Goal: Task Accomplishment & Management: Complete application form

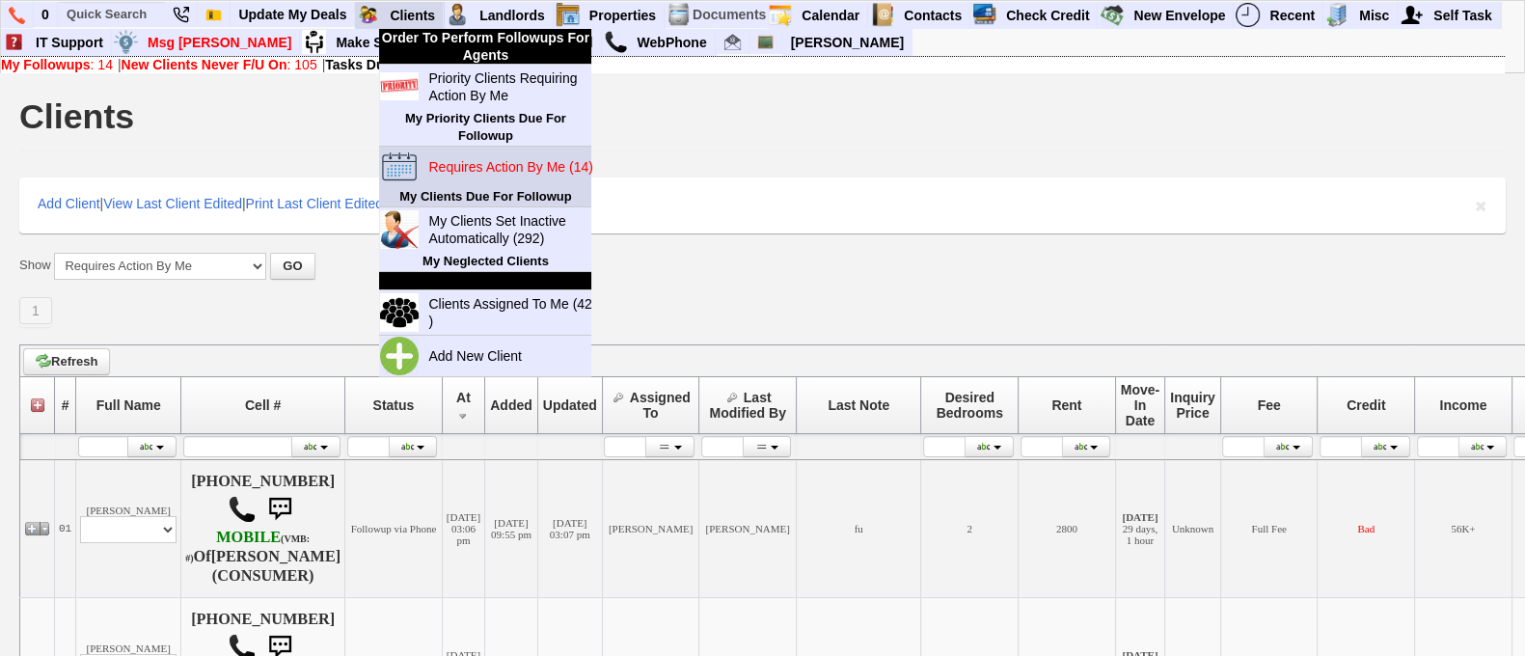
click at [482, 175] on link "Requires Action By Me (14)" at bounding box center [513, 166] width 185 height 25
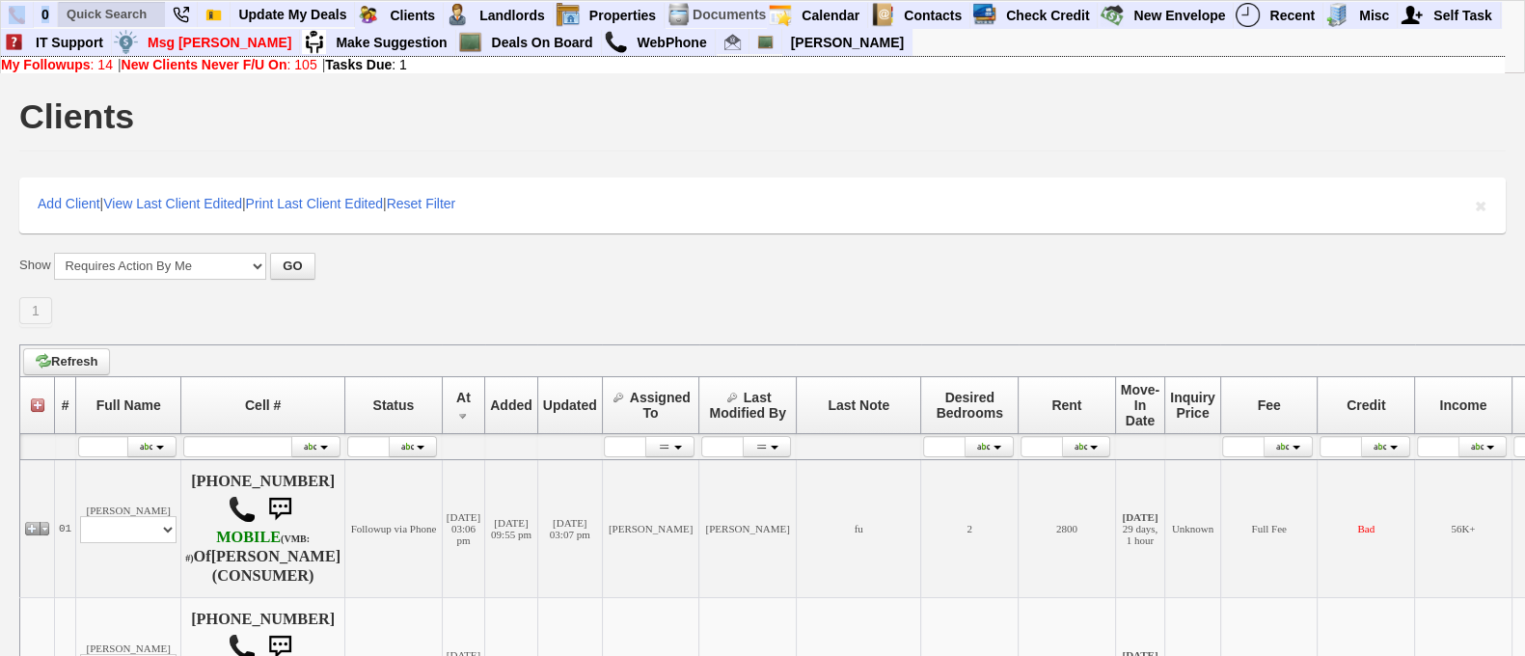
click at [124, 2] on div "0 Bookmark This Page Organize Update My Deals Clients 1" at bounding box center [753, 37] width 1504 height 72
click at [124, 2] on input "1" at bounding box center [112, 14] width 106 height 24
type input "1"
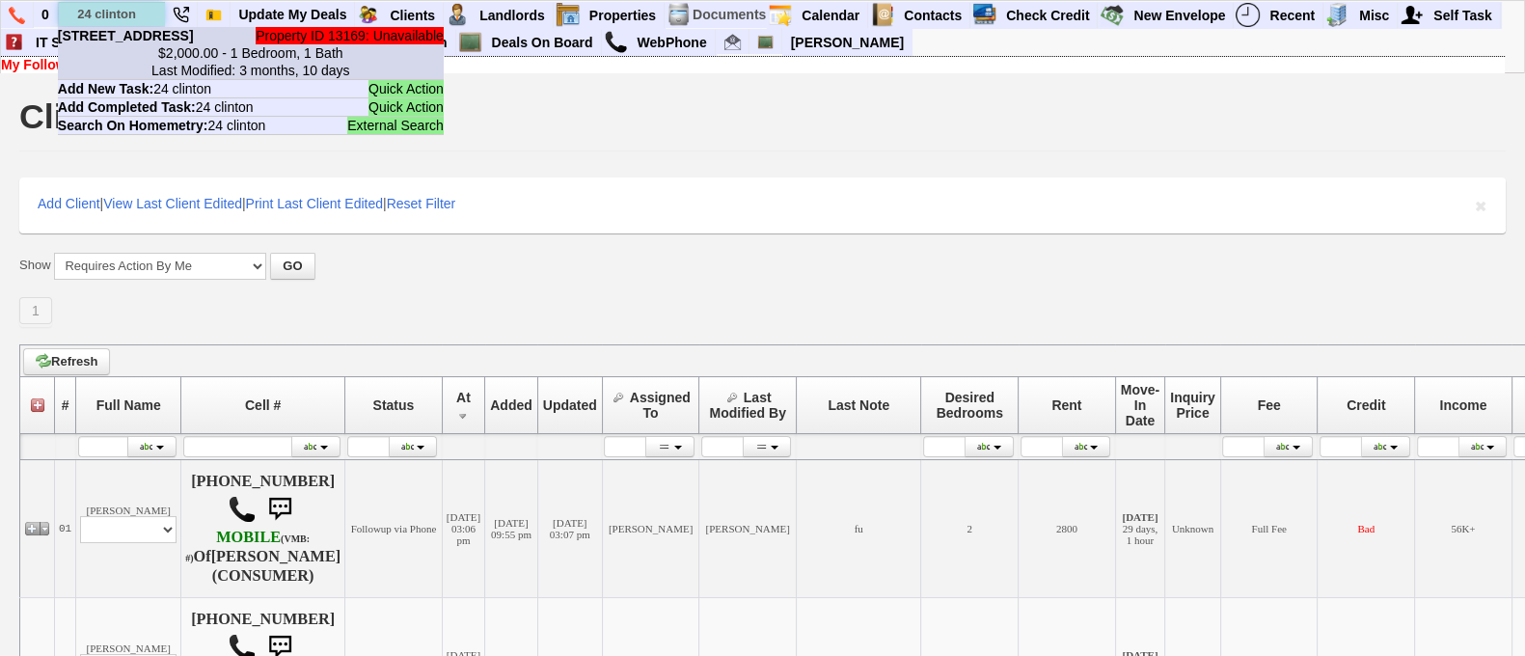
type input "24 clinton"
click at [165, 43] on b "24 Clinton St - Unit #2 - Floor: 2nd in Valhalla, NY" at bounding box center [126, 35] width 136 height 15
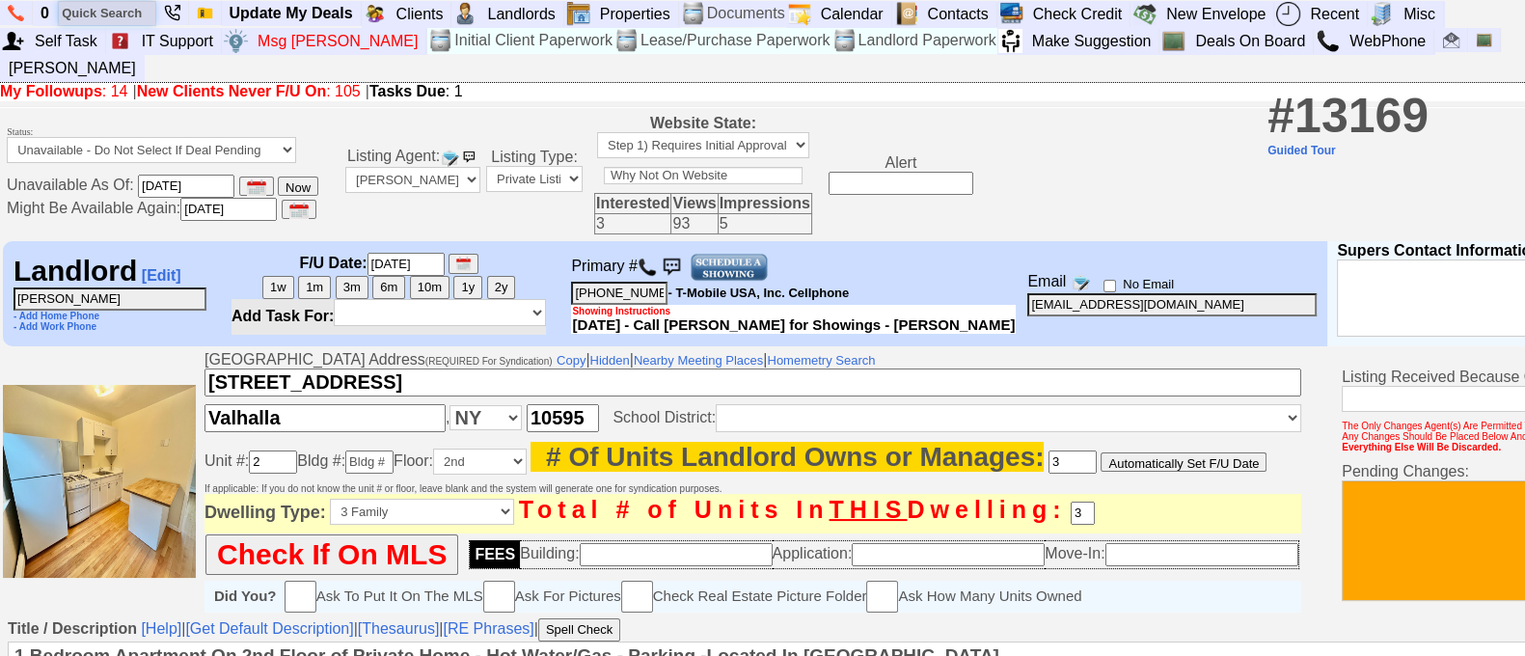
click at [121, 10] on input "text" at bounding box center [107, 13] width 96 height 24
paste input "917) 776-9905"
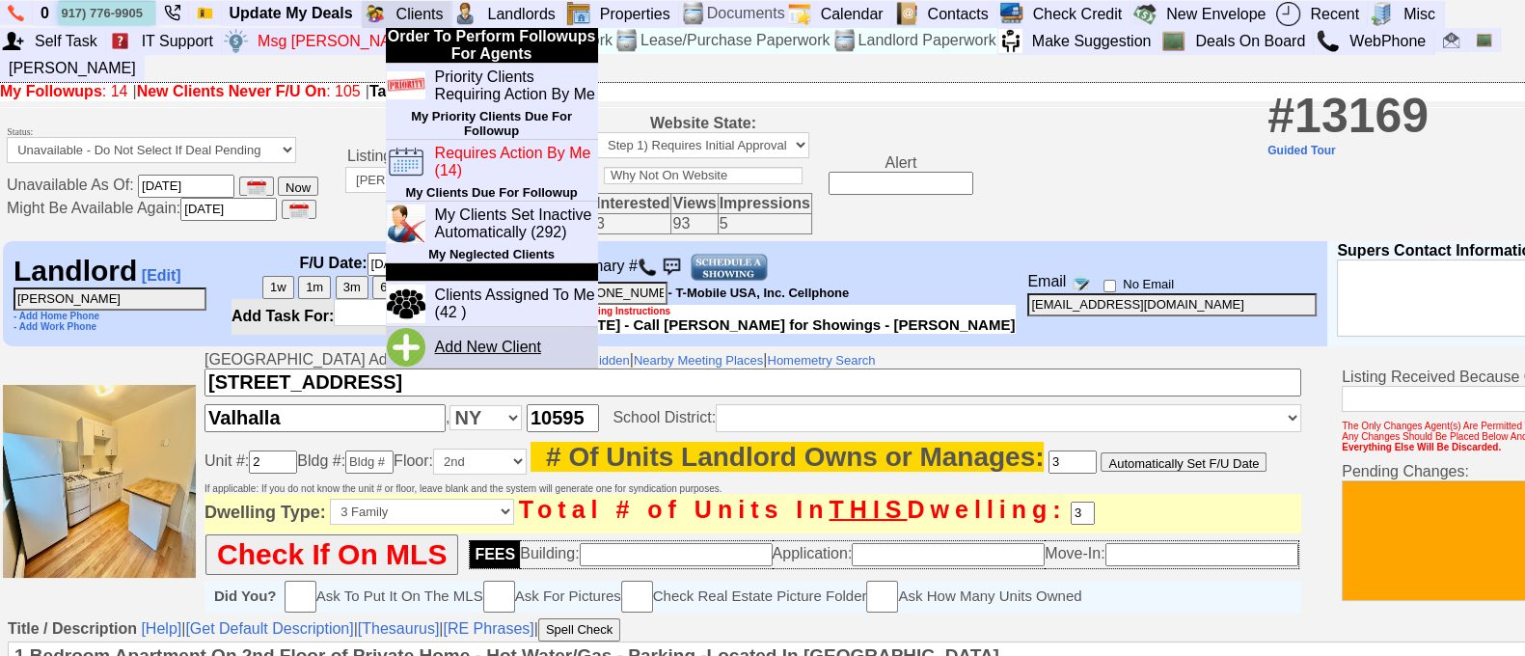
type input "917) 776-9905"
click at [457, 338] on link "Add New Client" at bounding box center [495, 347] width 137 height 25
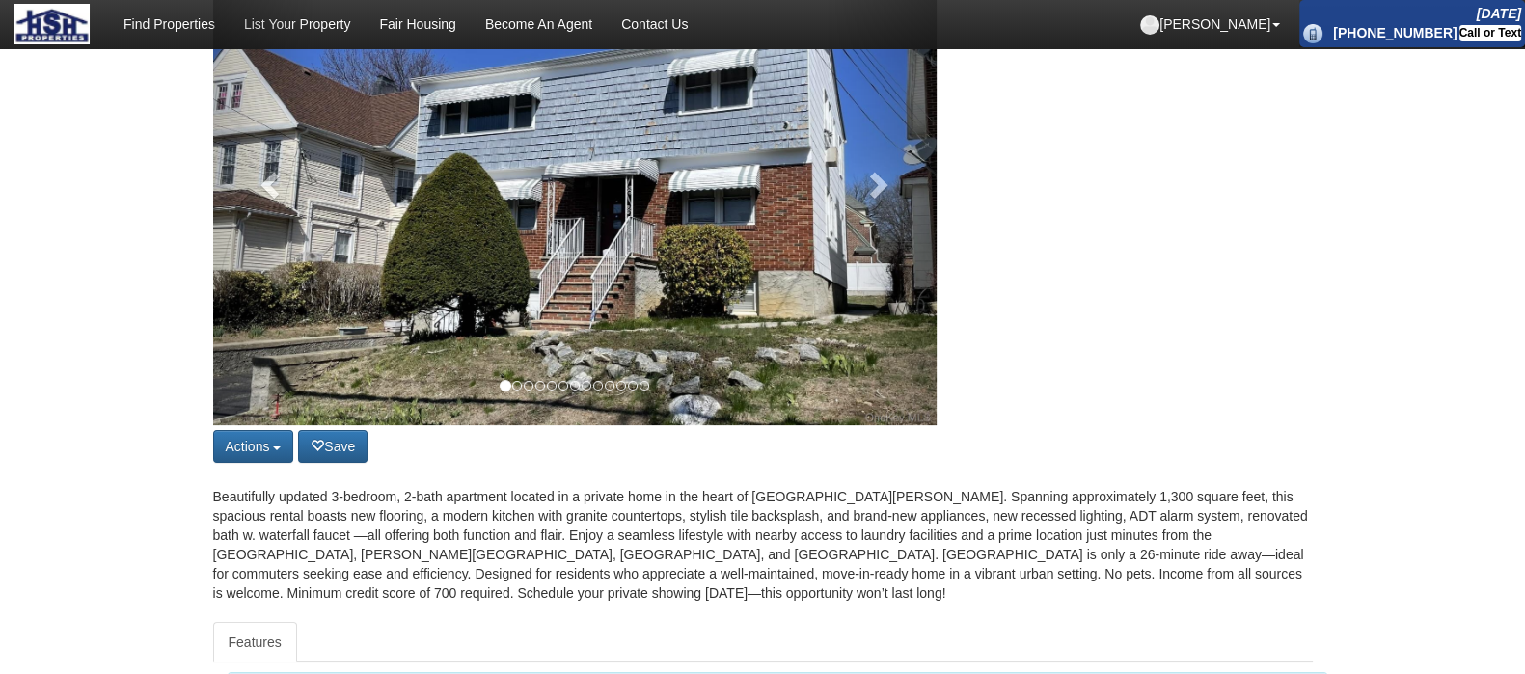
scroll to position [289, 0]
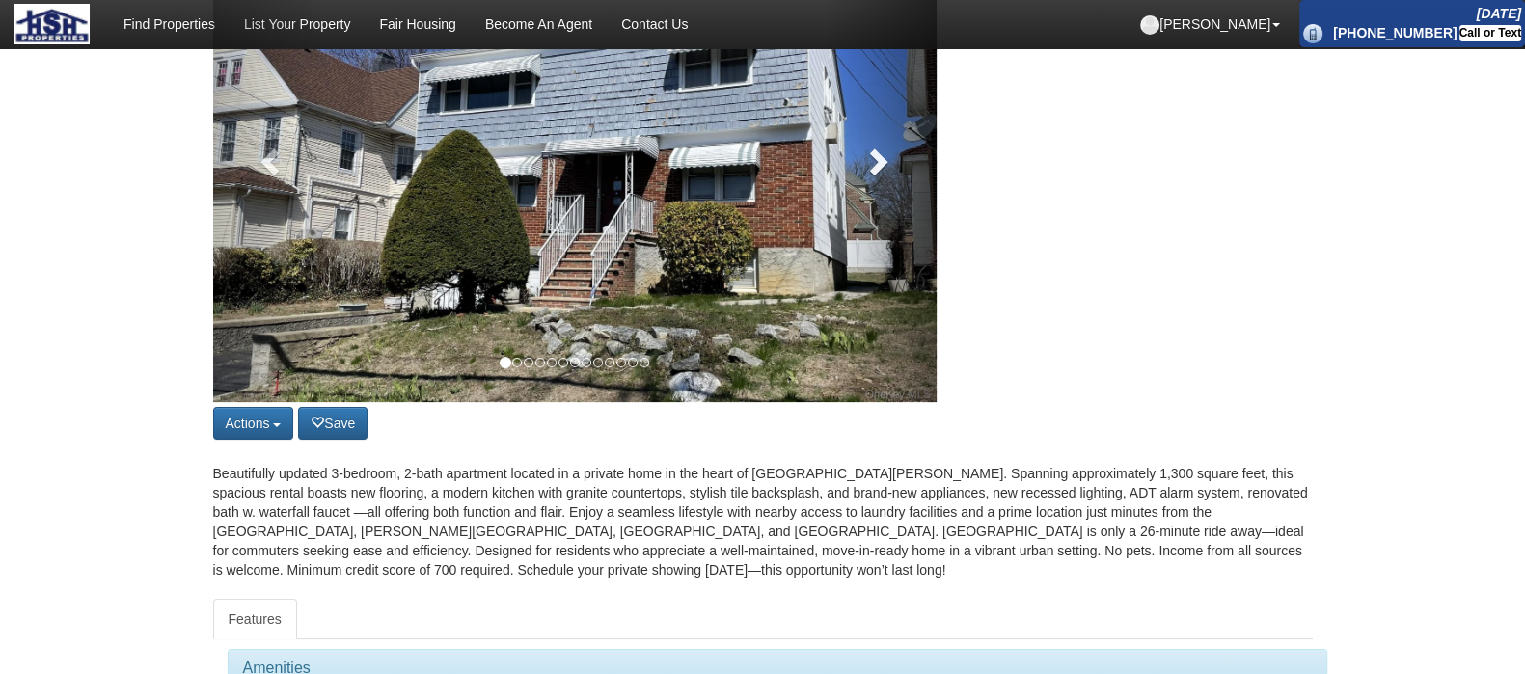
click at [878, 156] on span at bounding box center [877, 161] width 29 height 29
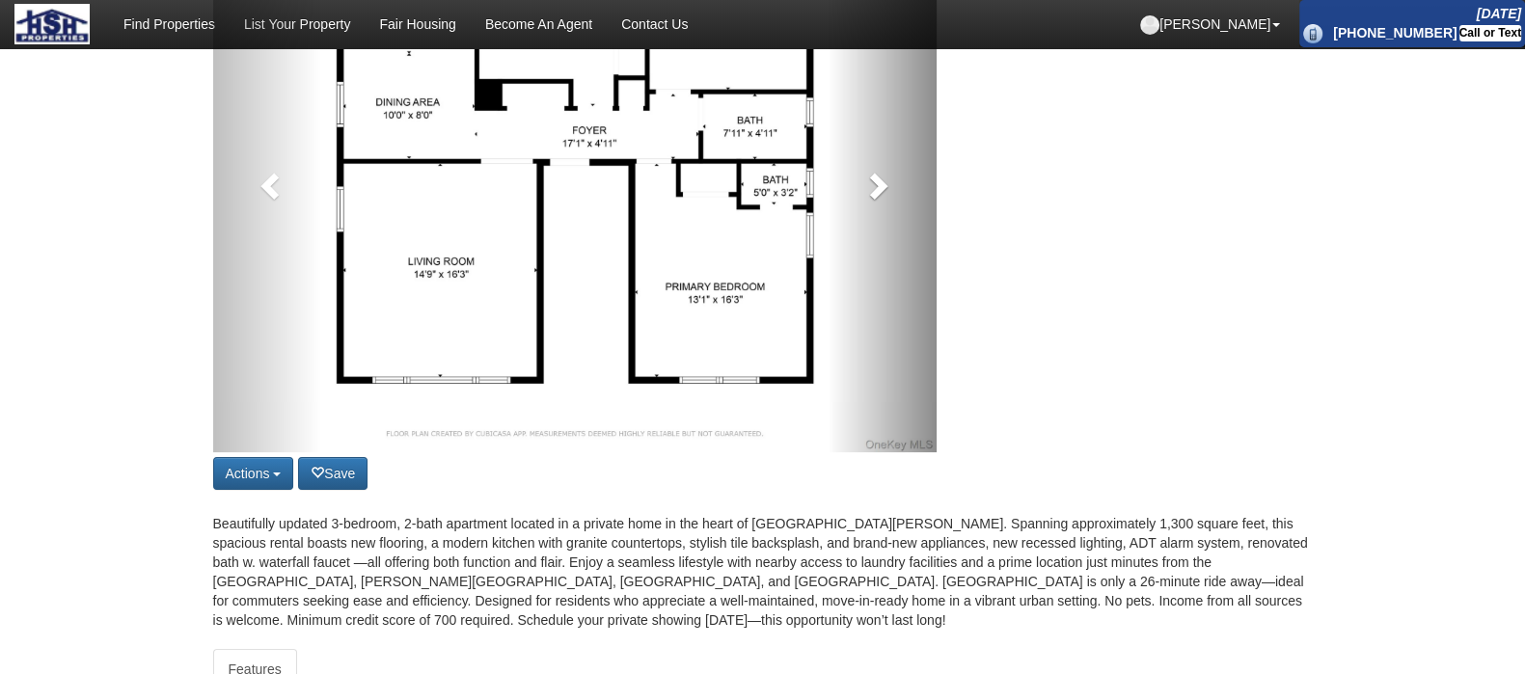
click at [878, 156] on link at bounding box center [882, 180] width 109 height 543
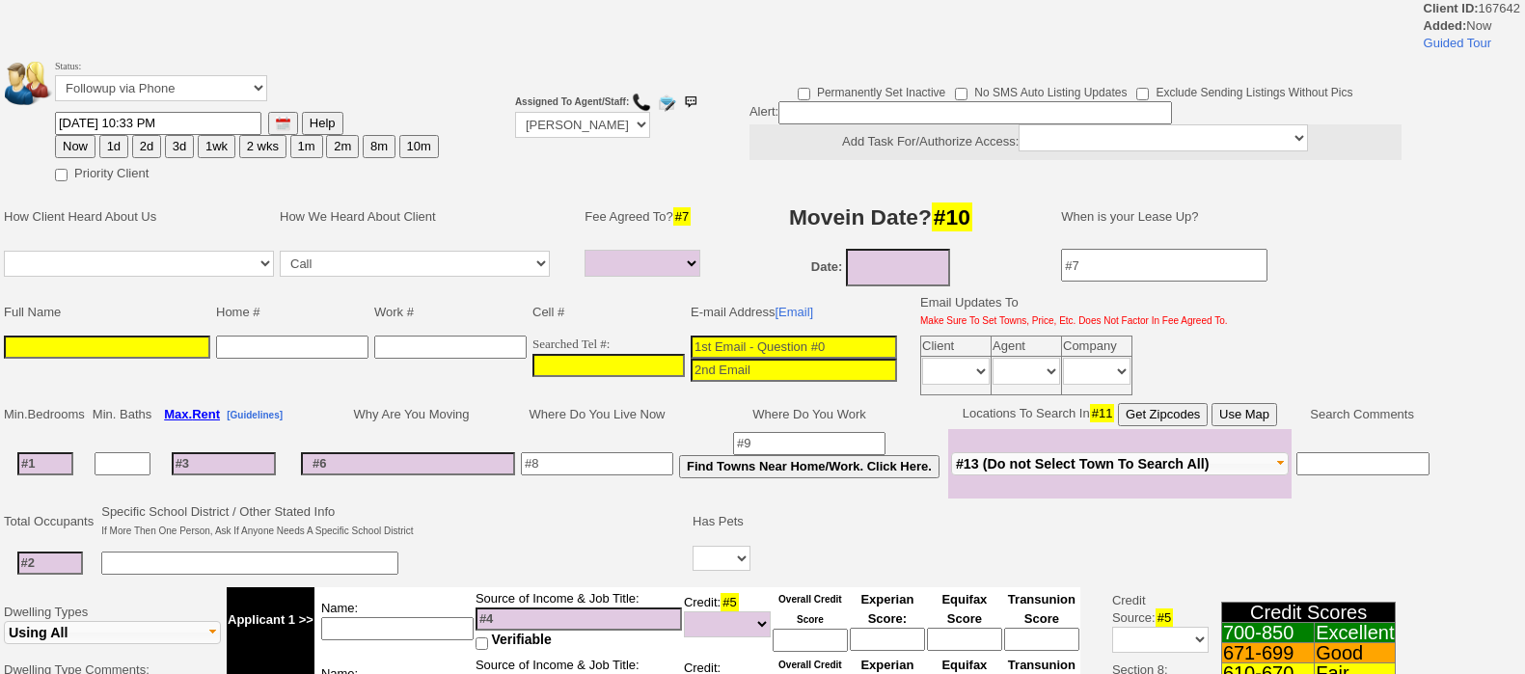
select select
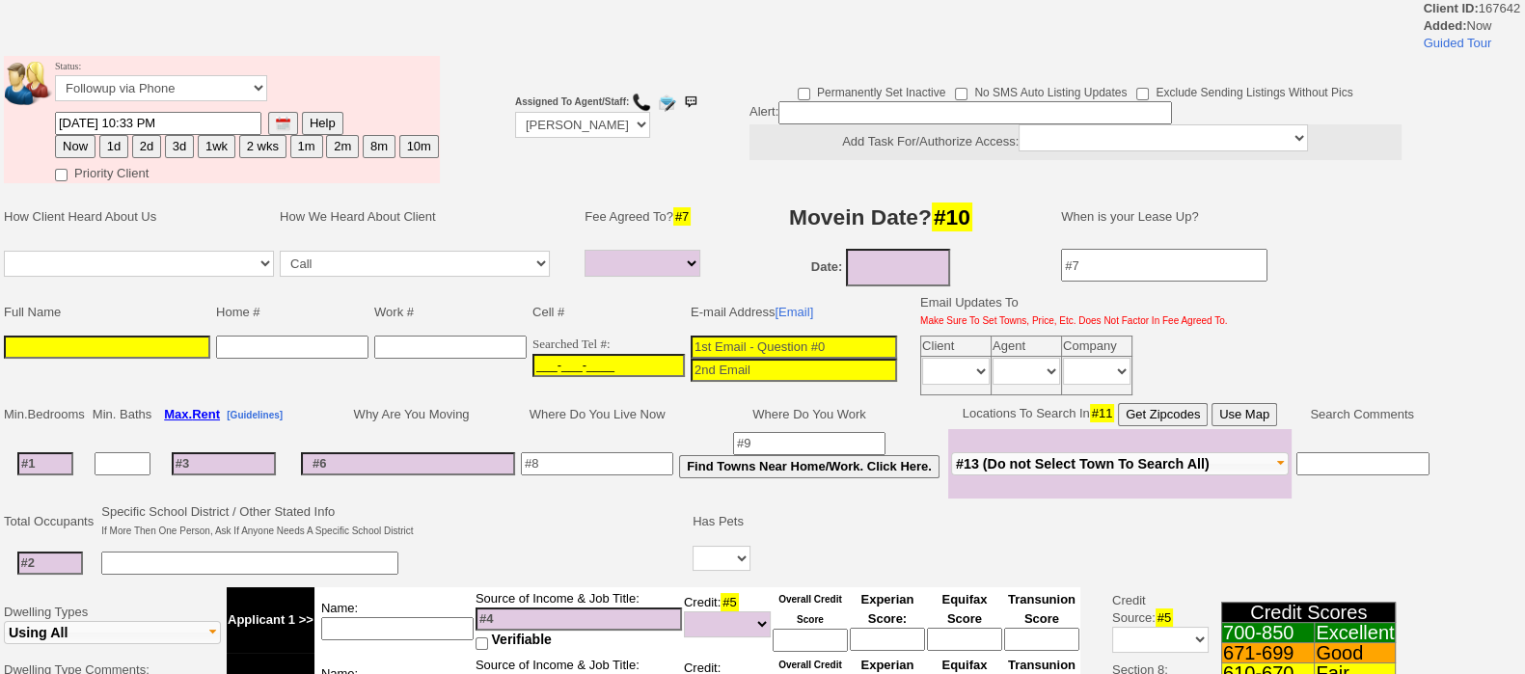
paste input "[PHONE_NUMBER]"
click at [590, 364] on input "___-___-____" at bounding box center [609, 365] width 152 height 23
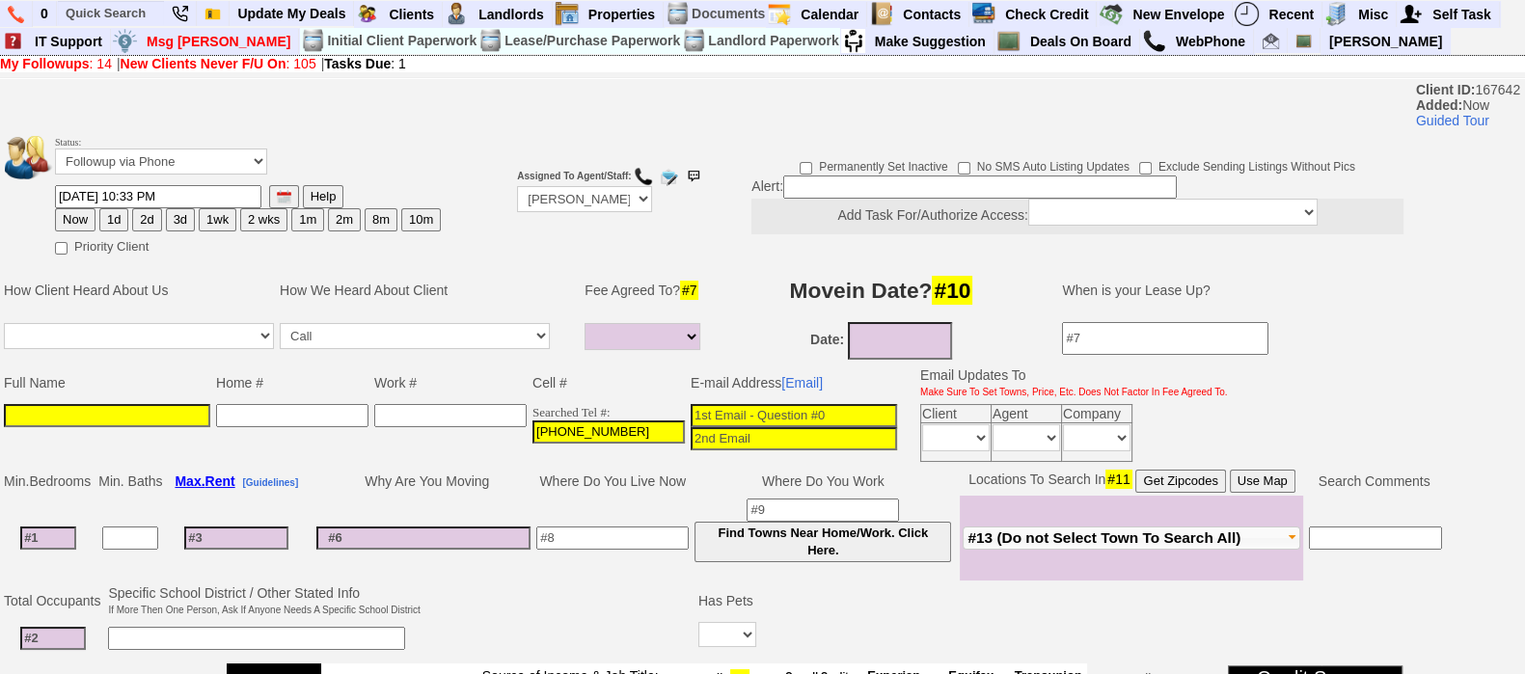
type input "[PHONE_NUMBER]"
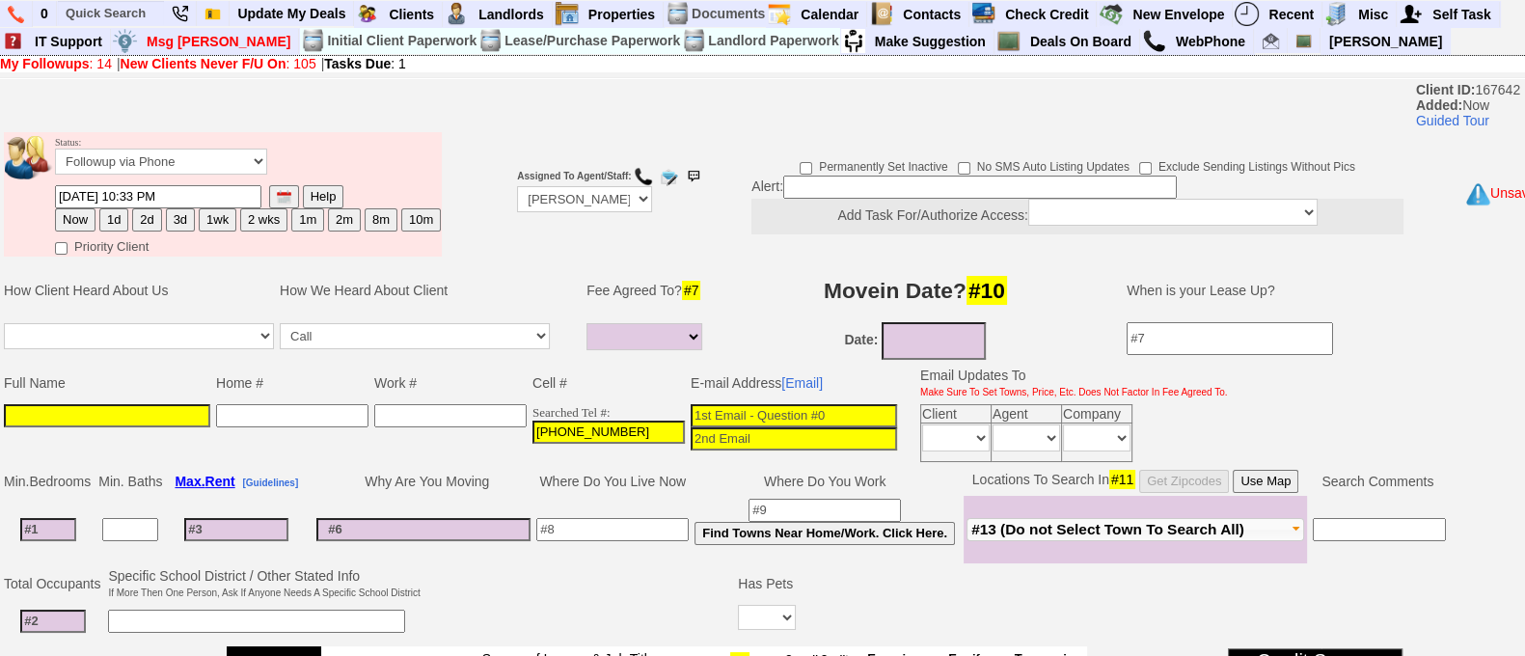
click at [157, 423] on input at bounding box center [107, 415] width 206 height 23
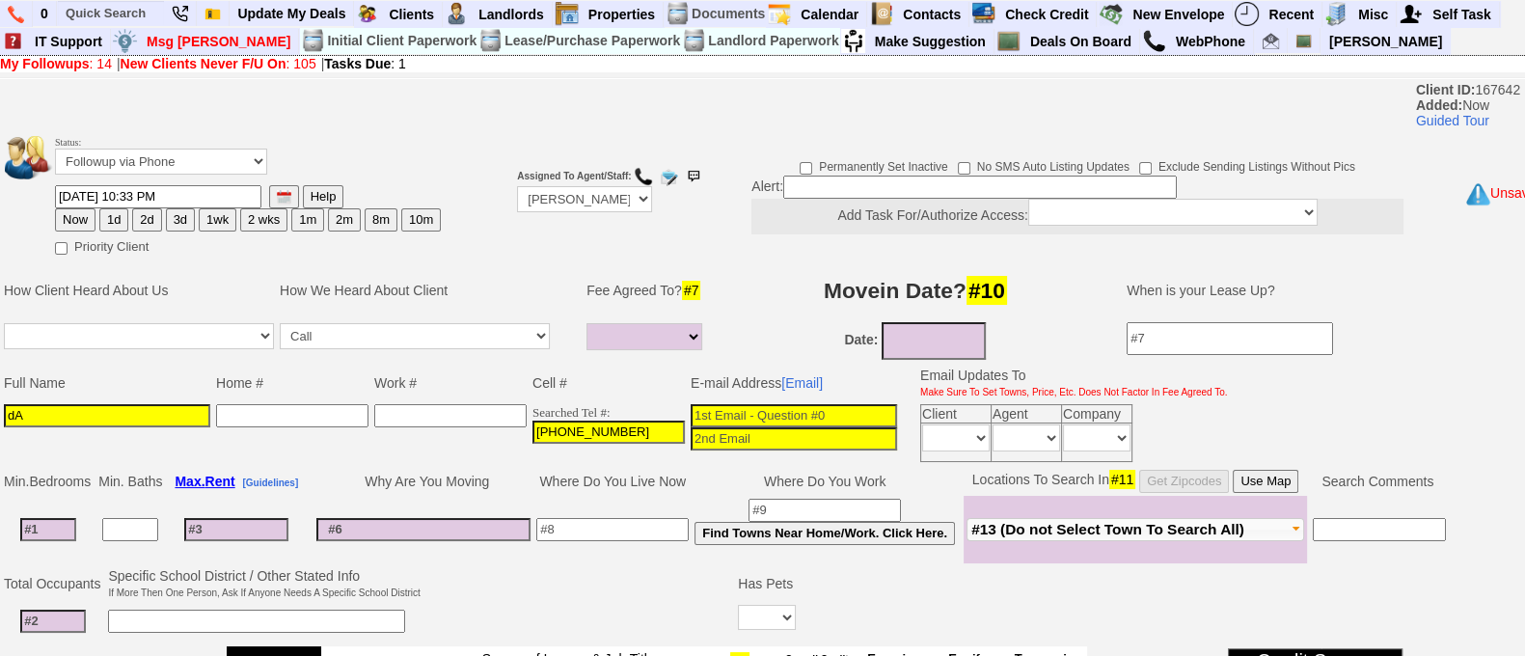
type input "d"
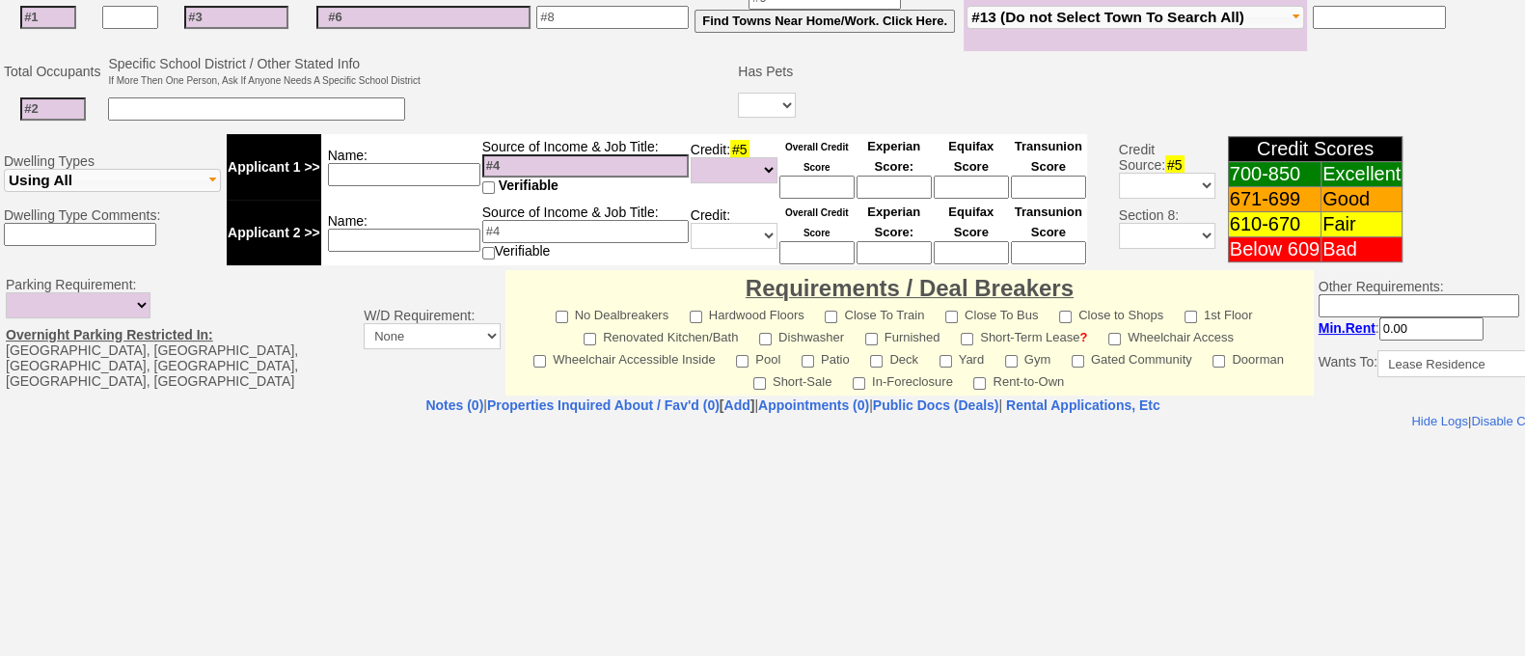
scroll to position [728, 0]
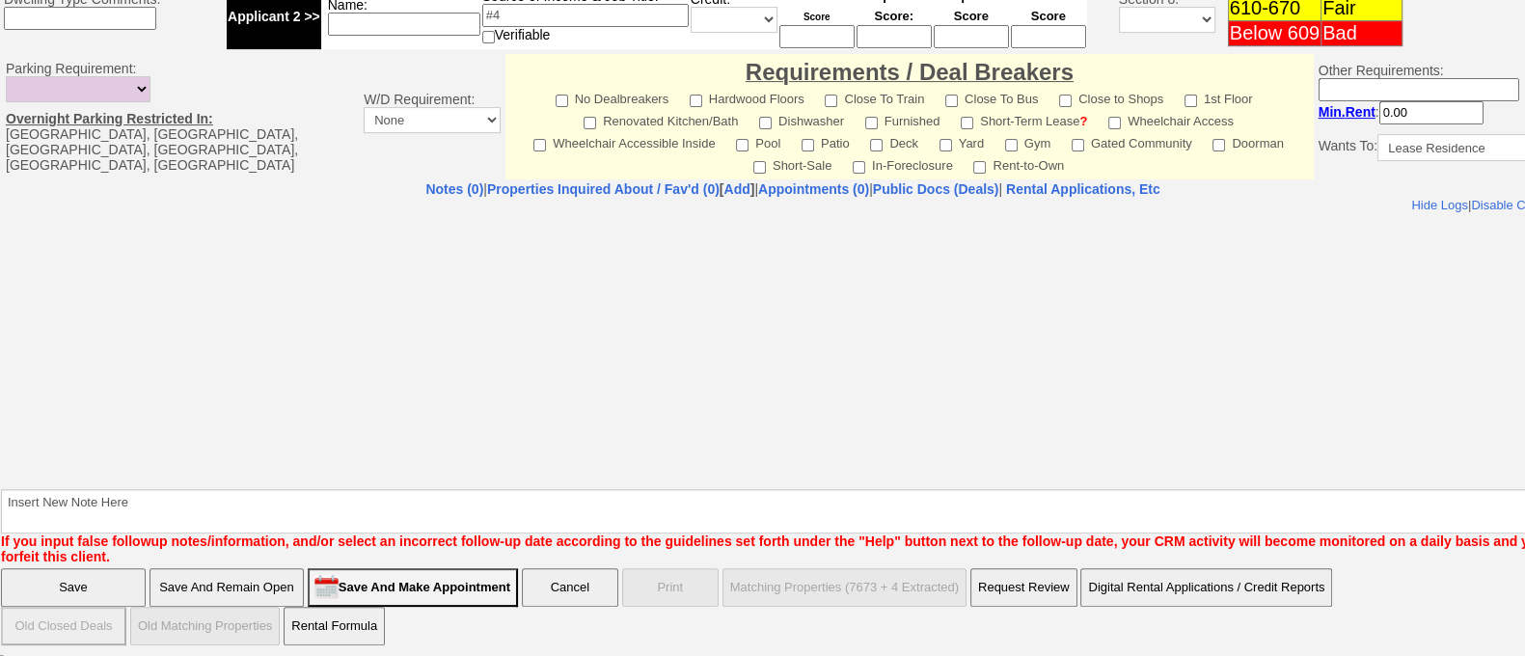
type input "[PERSON_NAME]"
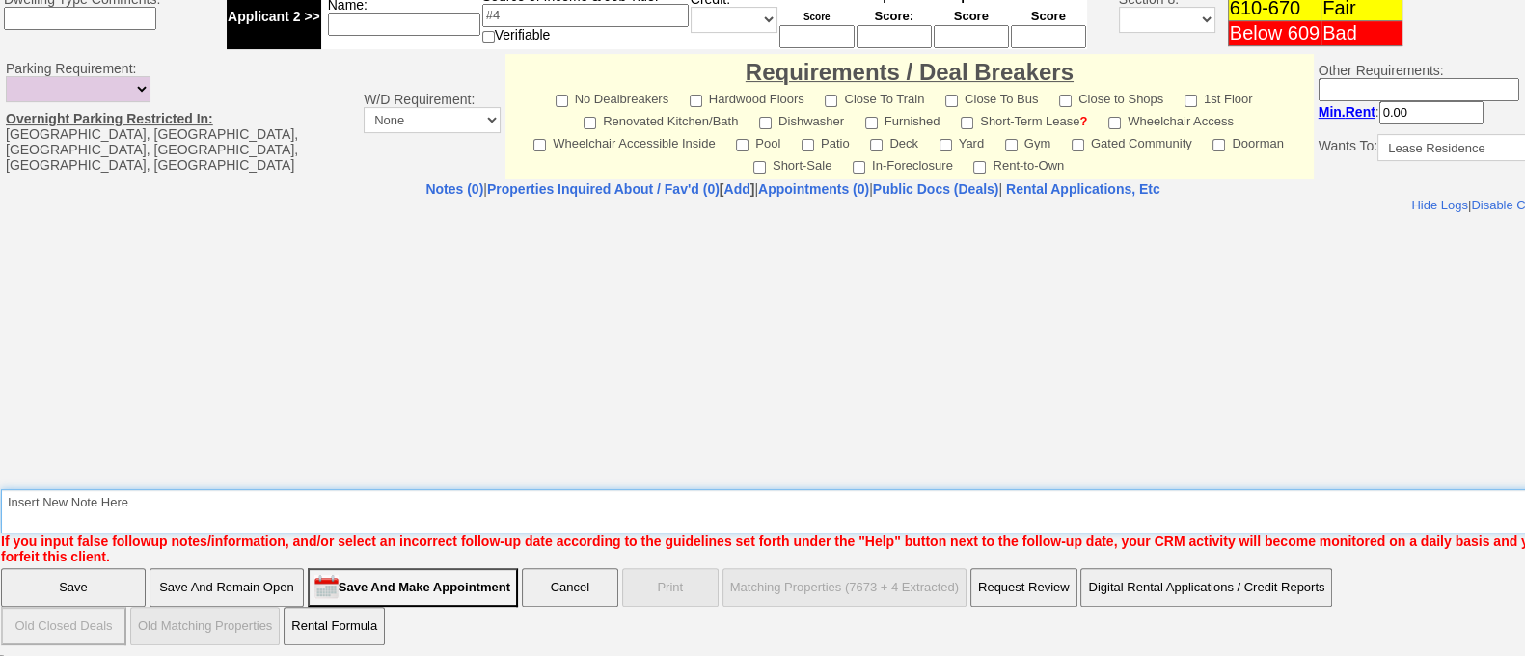
click at [709, 522] on textarea "Insert New Note Here" at bounding box center [800, 511] width 1598 height 44
type textarea "katonah studio fu"
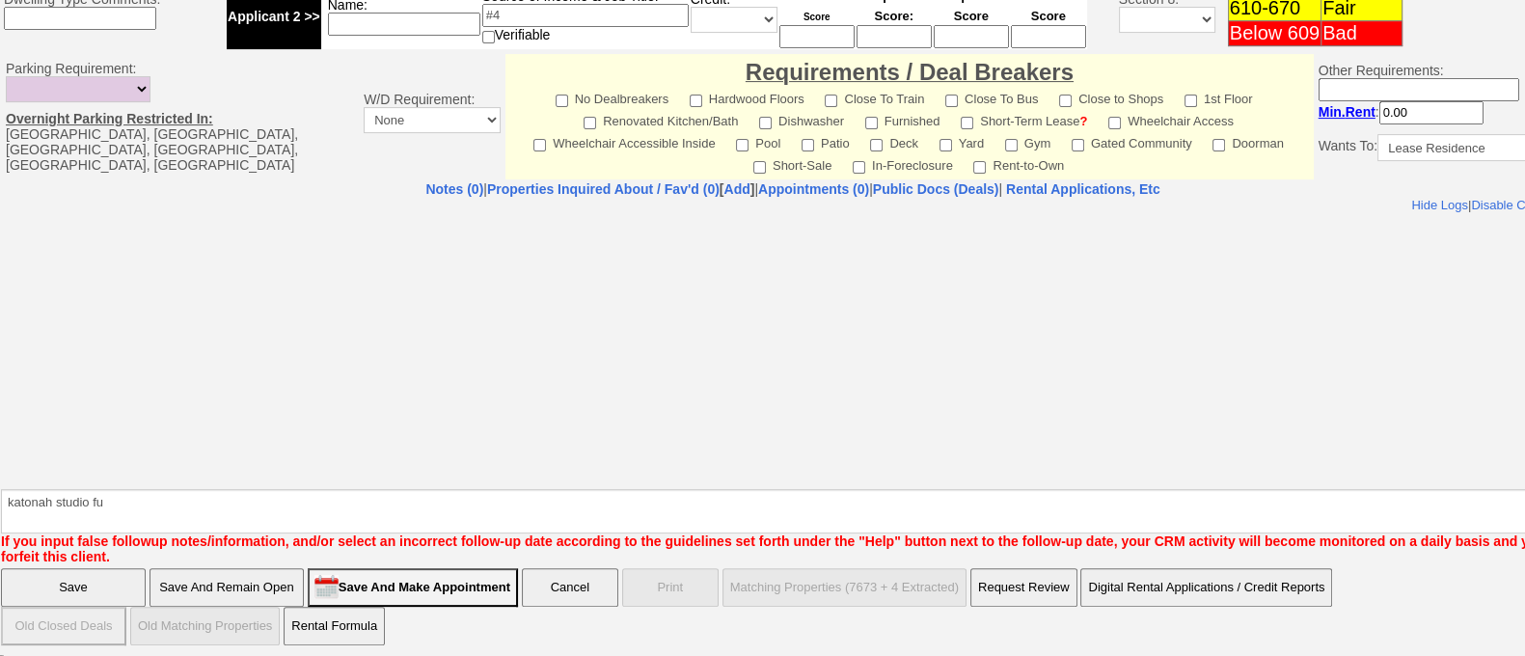
click input "Save" at bounding box center [73, 587] width 145 height 39
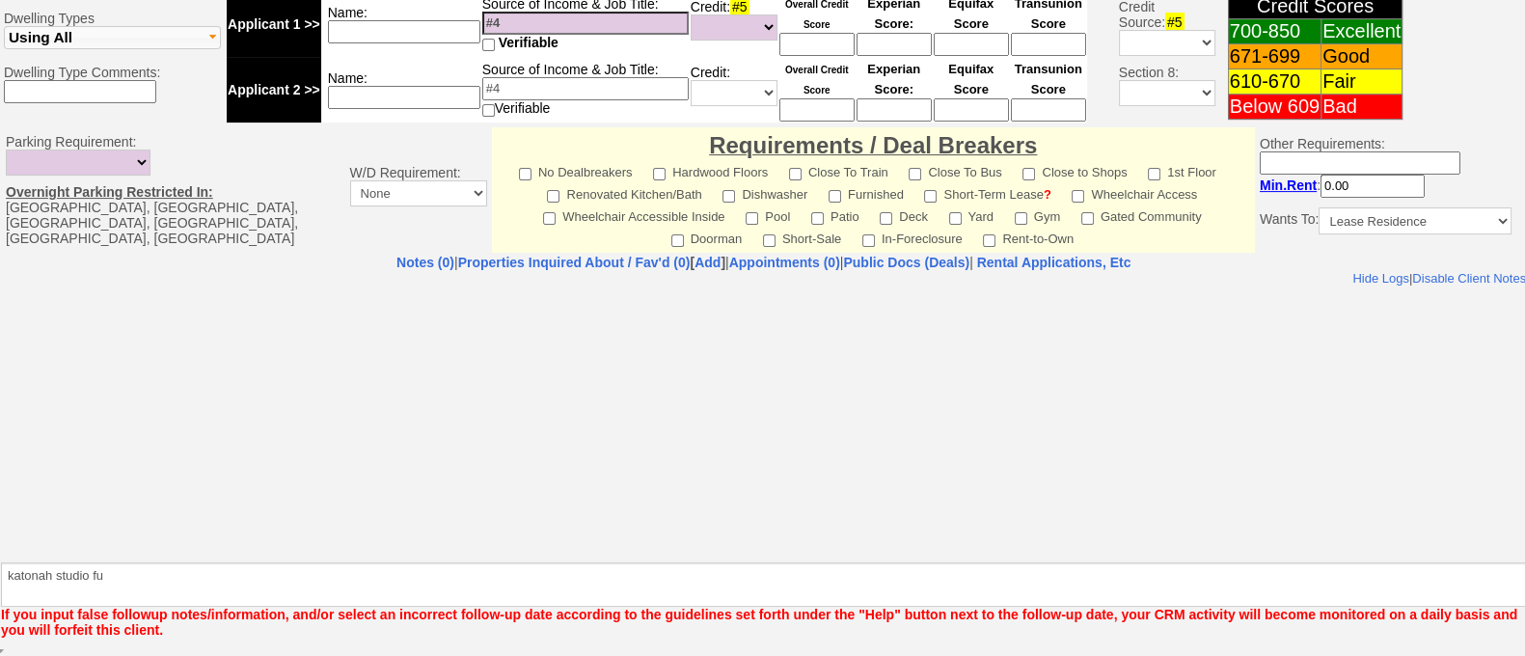
scroll to position [658, 0]
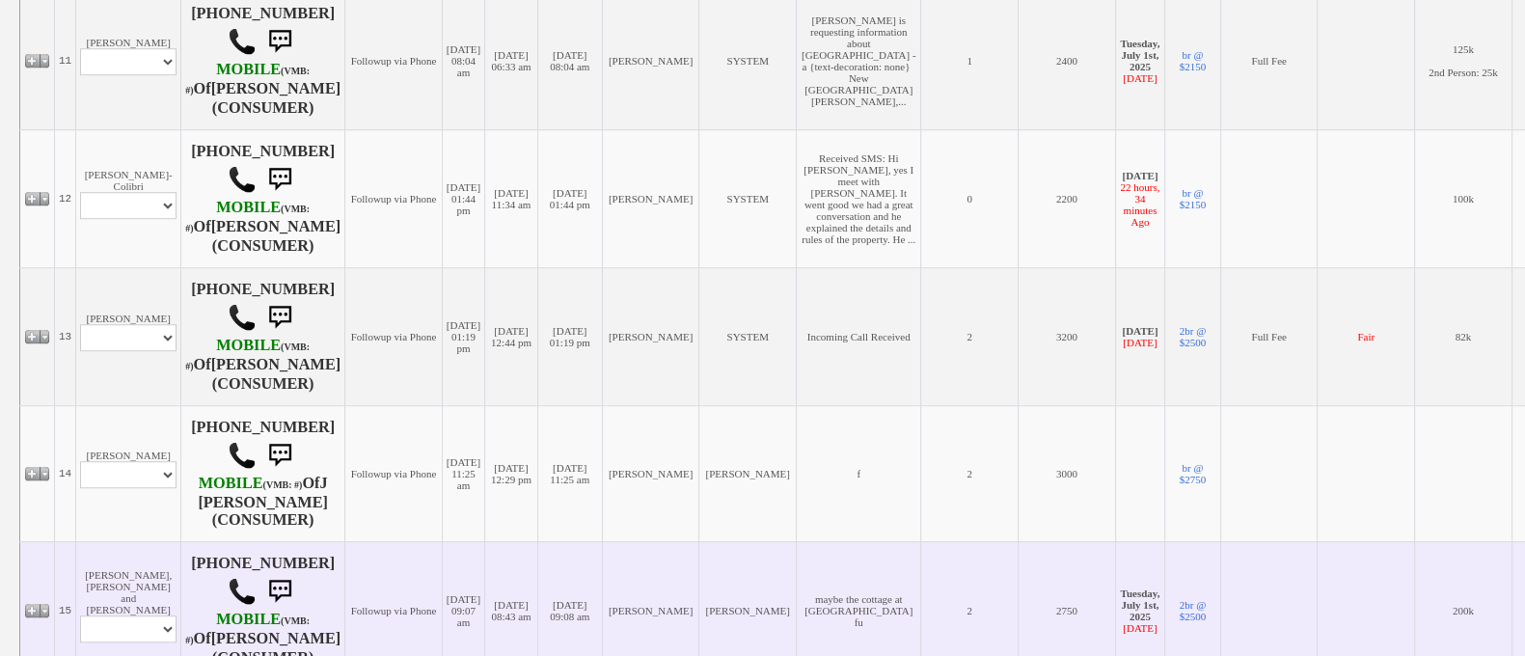
scroll to position [1761, 0]
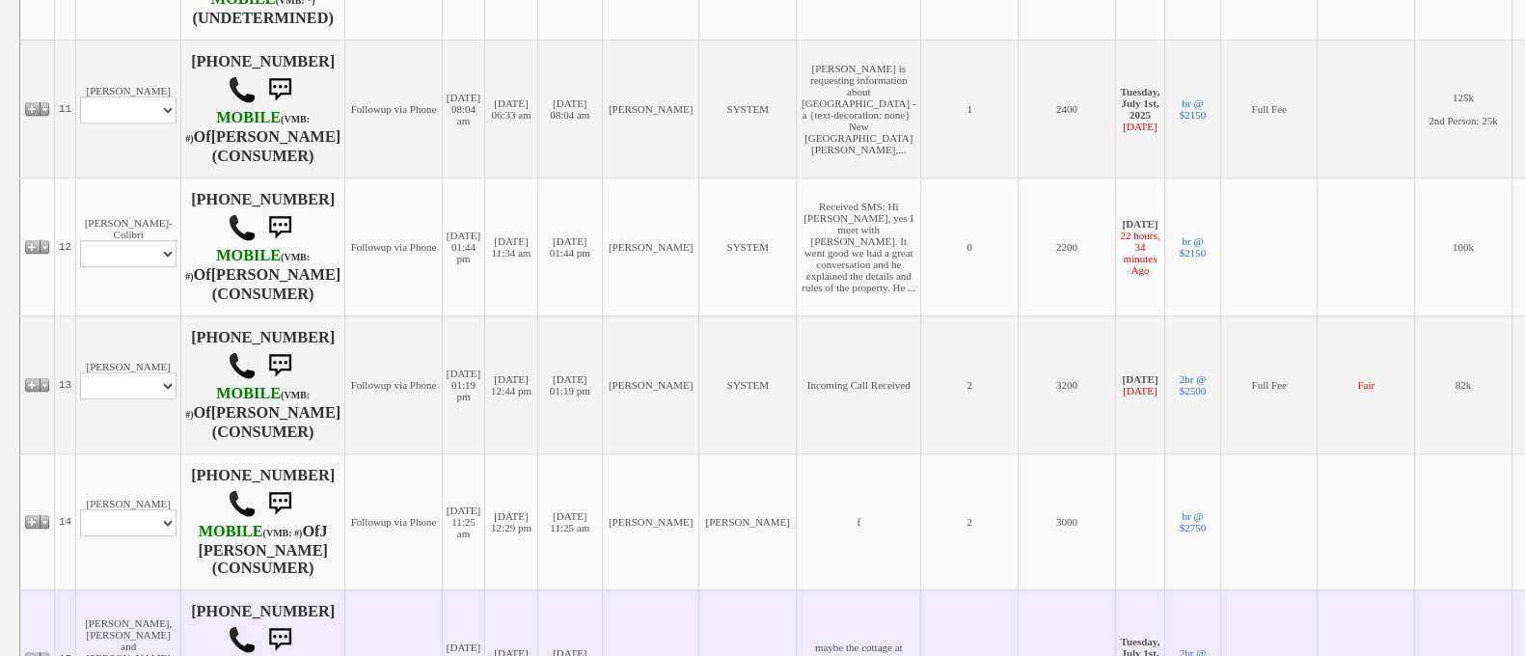
click at [700, 590] on td "[PERSON_NAME]" at bounding box center [650, 659] width 97 height 138
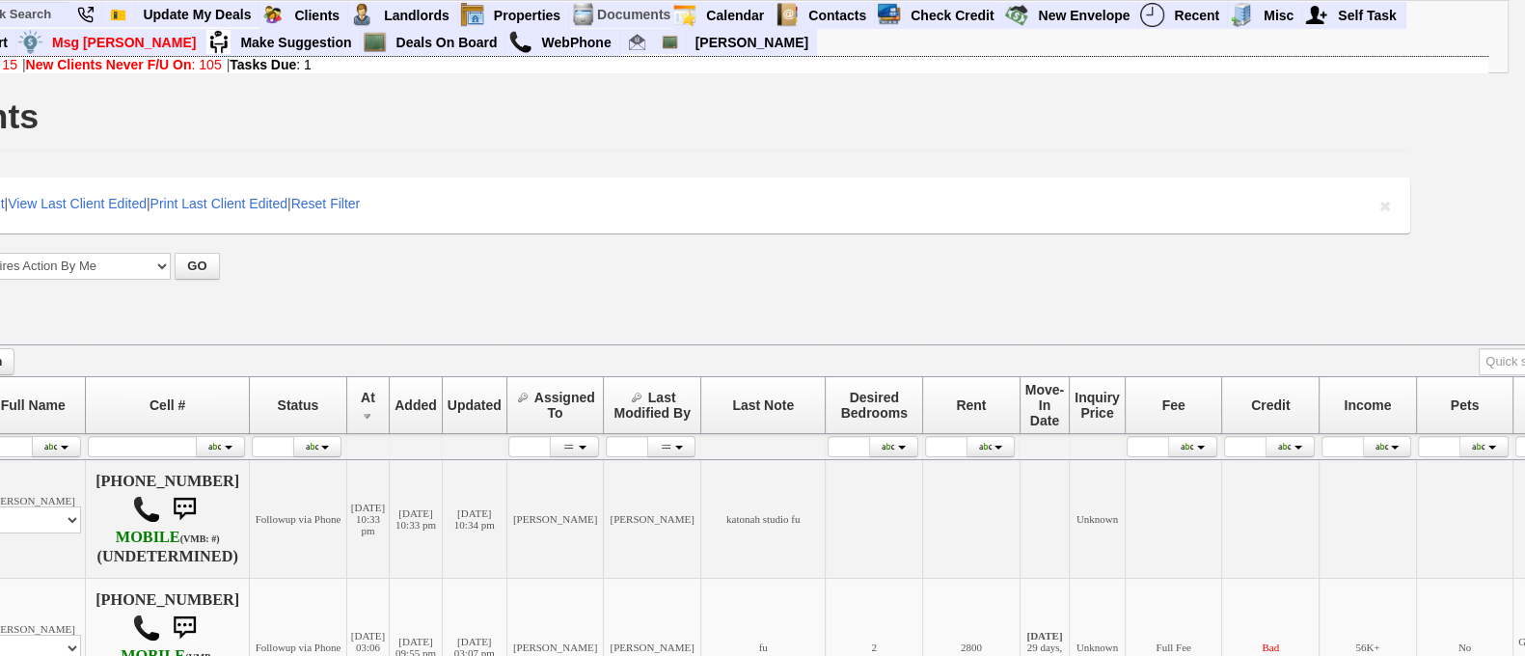
scroll to position [0, 0]
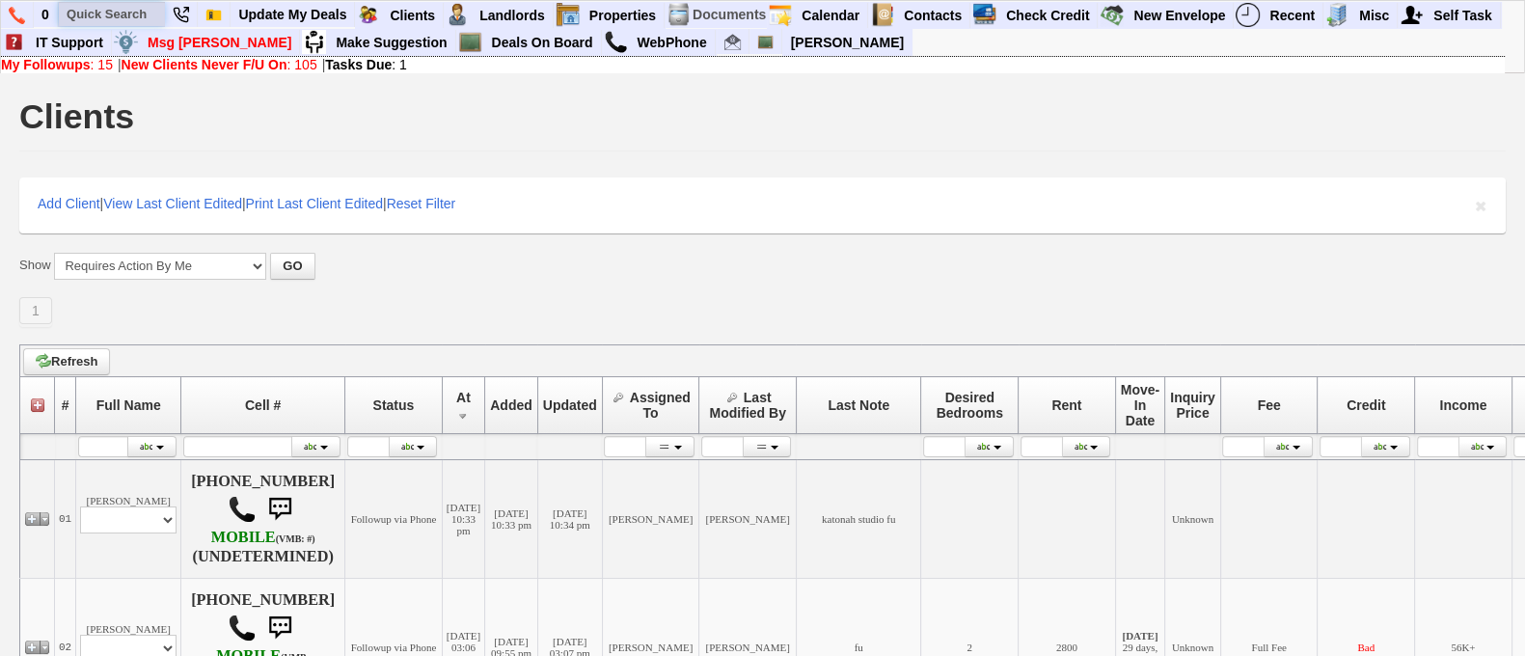
click at [125, 11] on input "text" at bounding box center [112, 14] width 106 height 24
paste input "917) 776-9905"
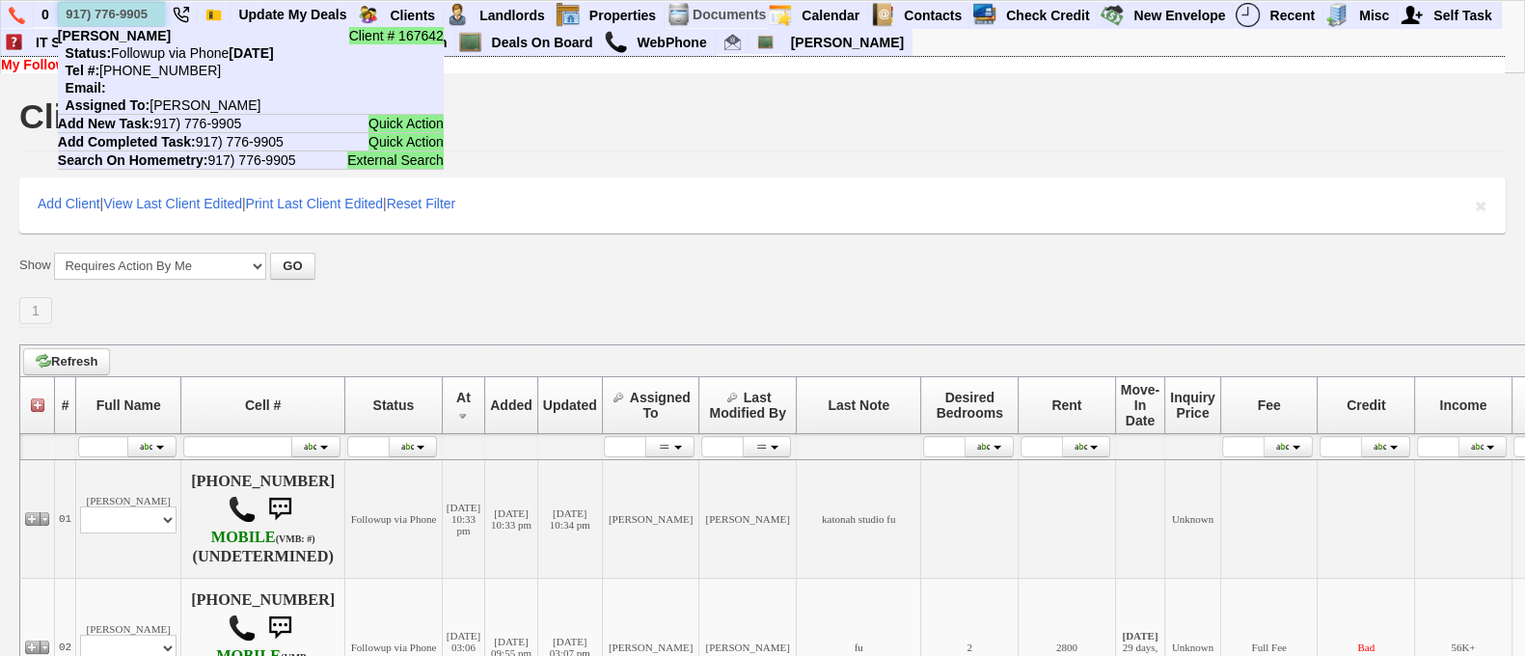
click at [130, 9] on input "917) 776-9905" at bounding box center [112, 14] width 106 height 24
paste input "4) 635-5363"
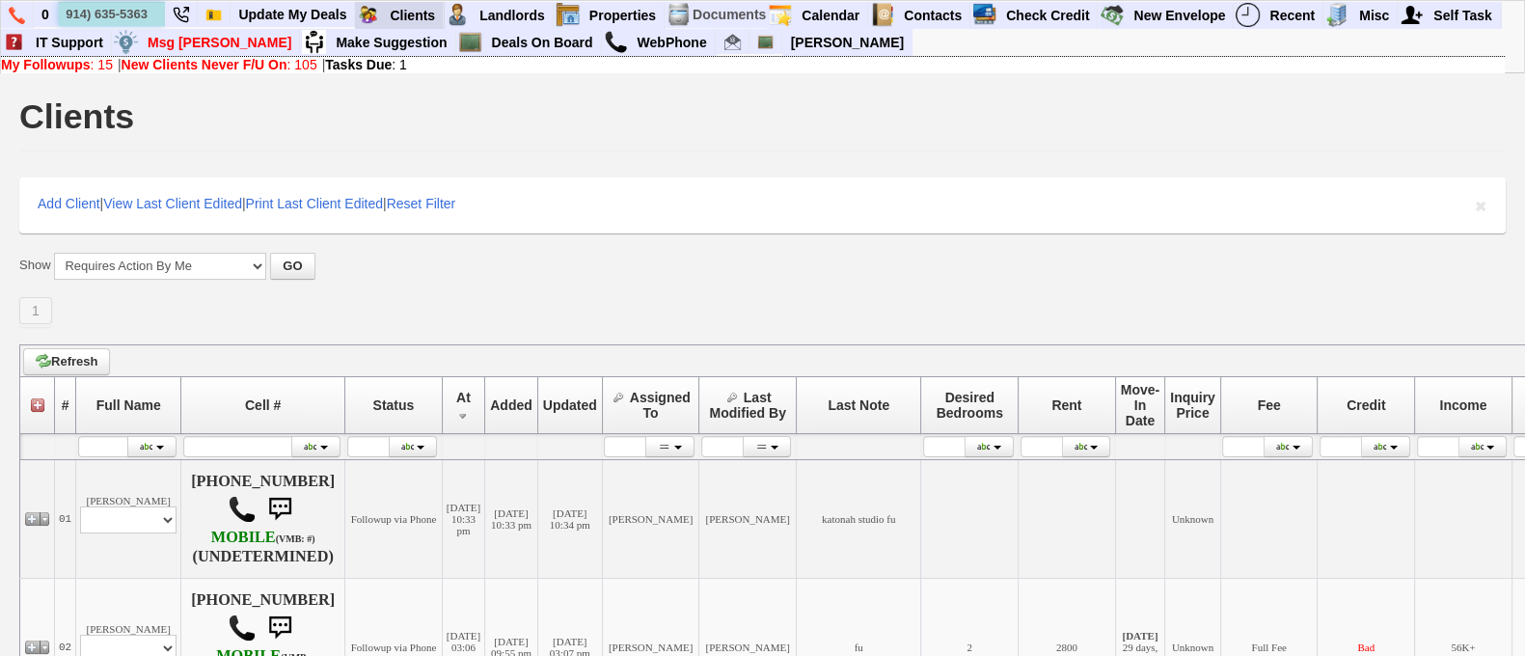
type input "914) 635-5363"
